Goal: Answer question/provide support: Answer question/provide support

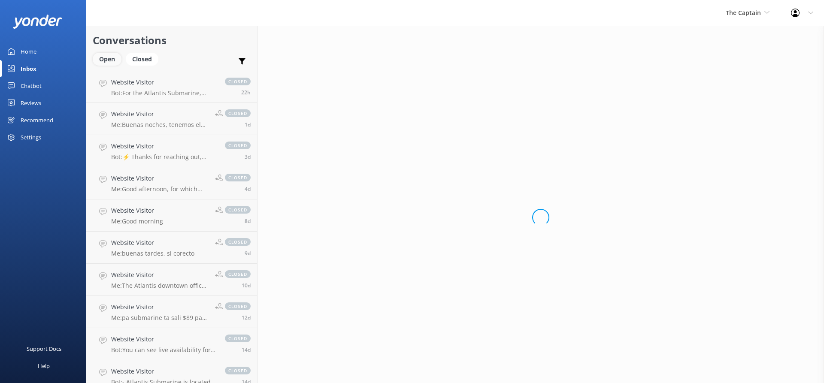
click at [112, 58] on div "Open" at bounding box center [107, 59] width 29 height 13
